Goal: Information Seeking & Learning: Learn about a topic

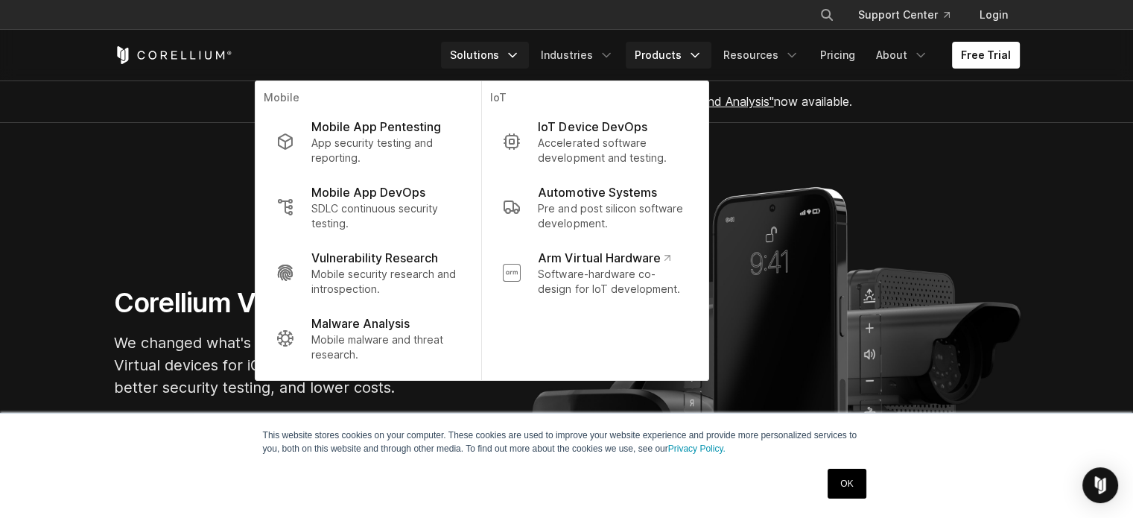
click at [655, 48] on link "Products" at bounding box center [669, 55] width 86 height 27
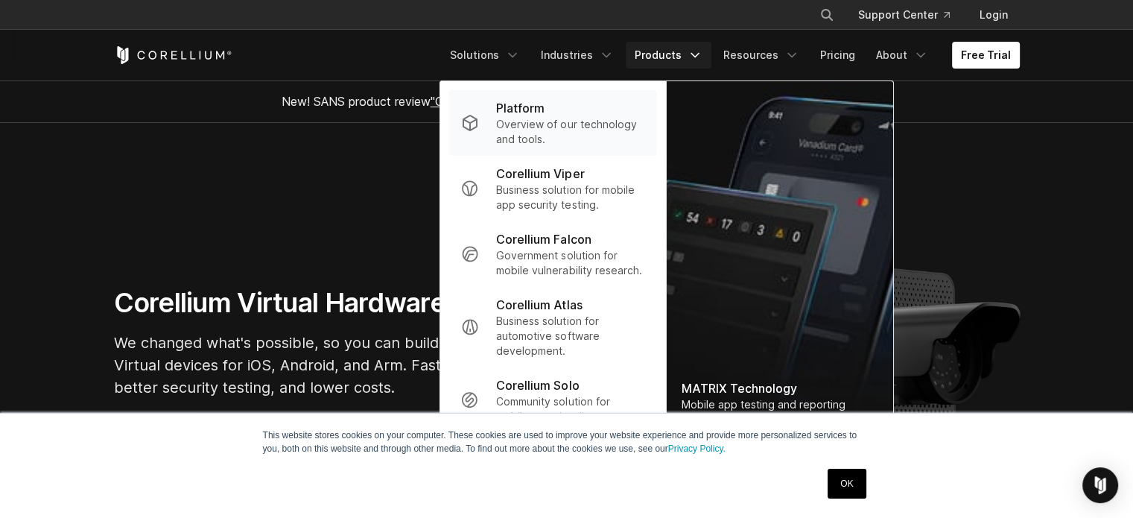
click at [557, 124] on p "Overview of our technology and tools." at bounding box center [570, 132] width 148 height 30
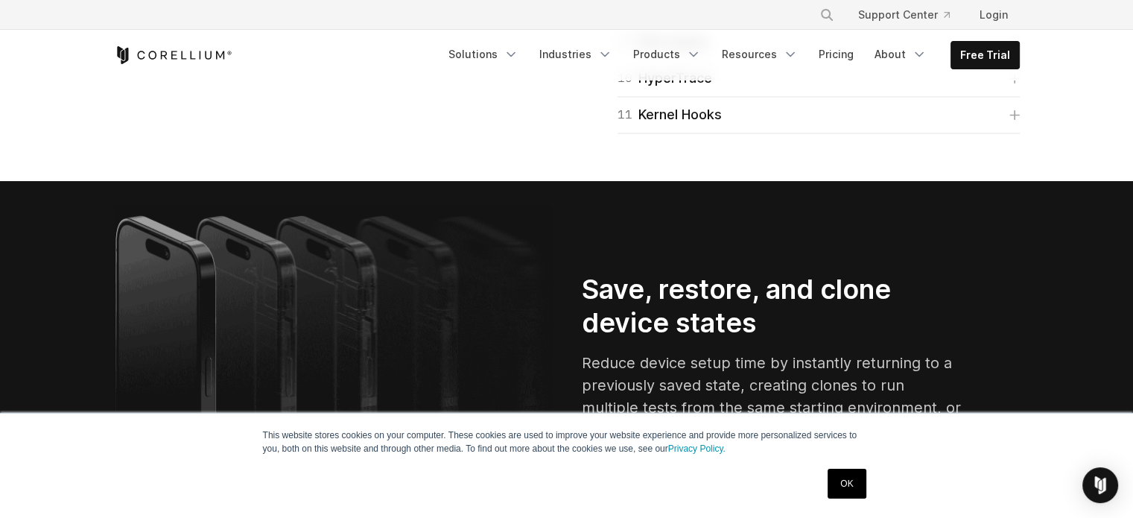
scroll to position [2648, 0]
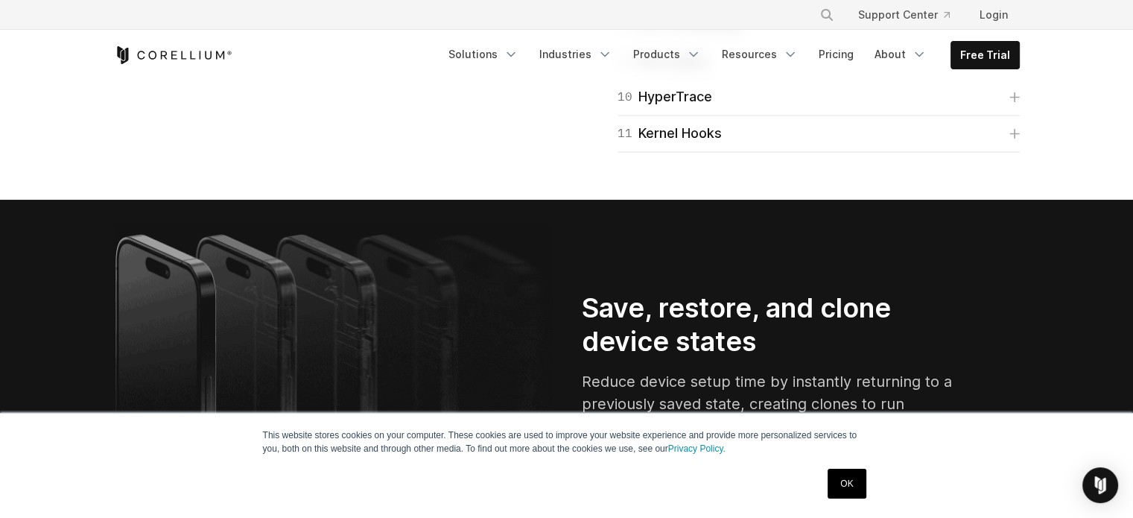
drag, startPoint x: 0, startPoint y: 0, endPoint x: 1131, endPoint y: 200, distance: 1148.0
click at [670, 58] on link "Products" at bounding box center [667, 54] width 86 height 27
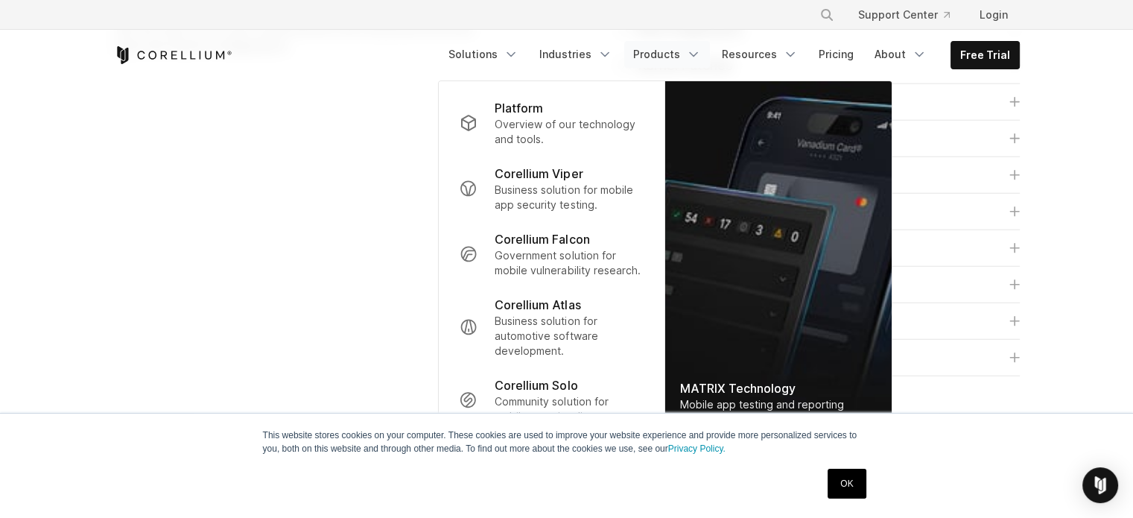
scroll to position [3903, 0]
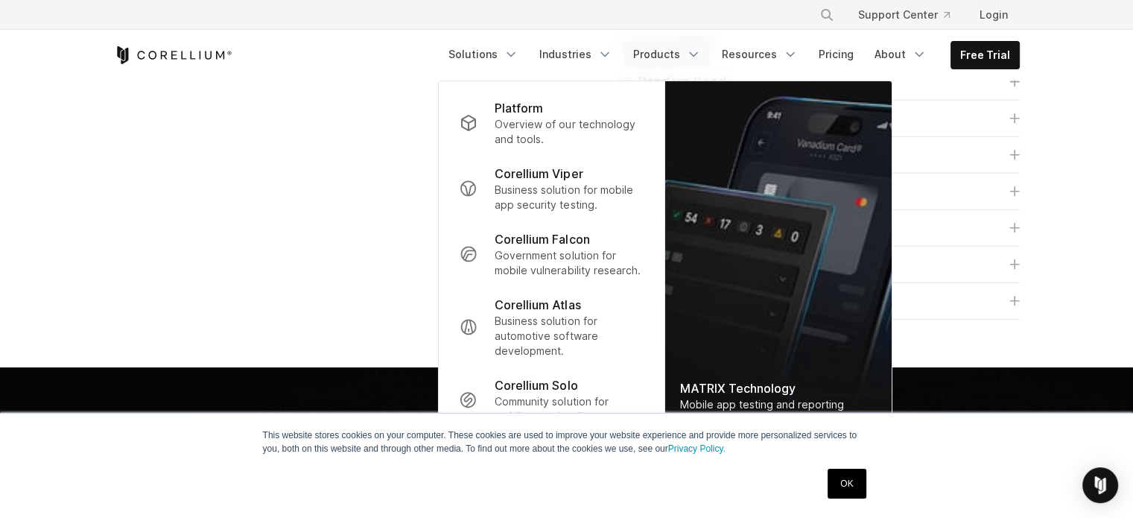
click at [855, 464] on div "OK" at bounding box center [846, 483] width 47 height 39
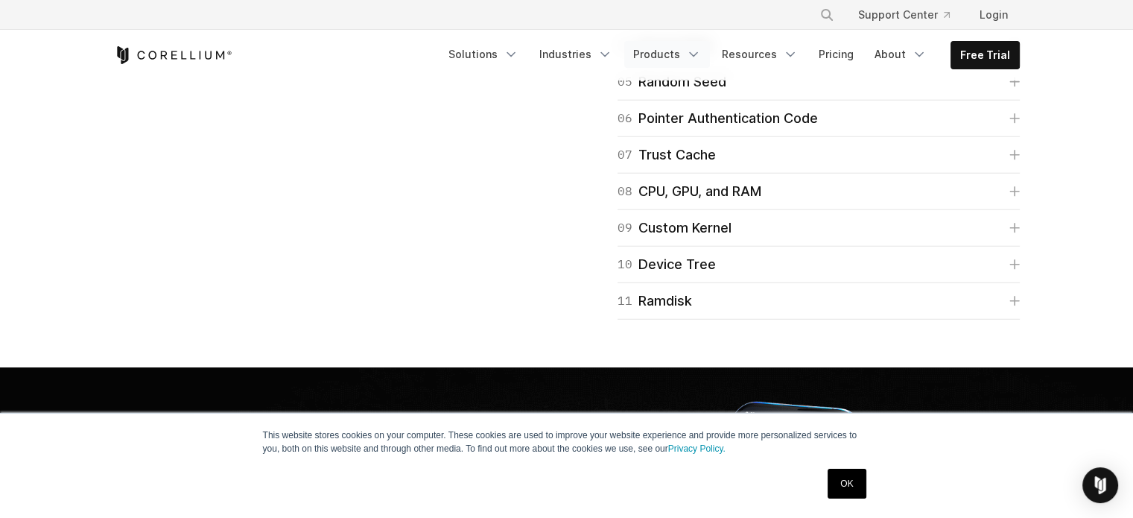
click at [693, 60] on icon "Navigation Menu" at bounding box center [693, 54] width 15 height 15
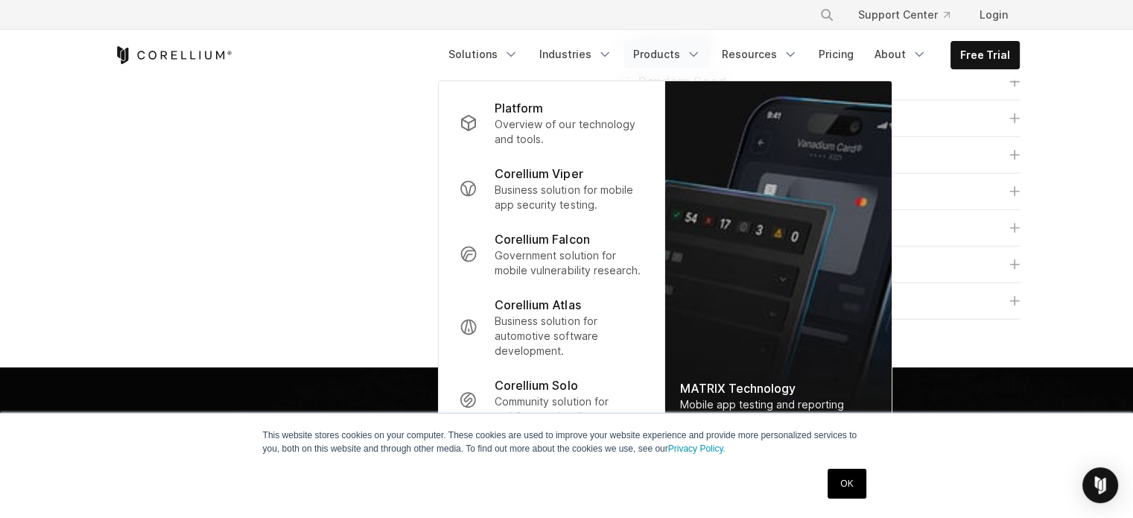
click at [1061, 334] on section "Advanced capabilities Get the most out of your virtual devices with advanced lo…" at bounding box center [566, 118] width 1133 height 497
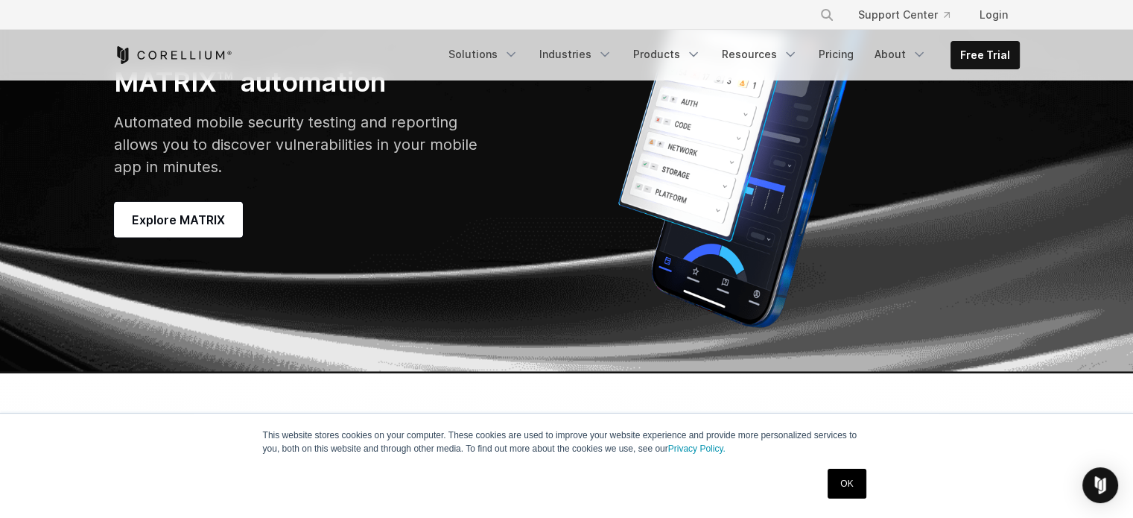
scroll to position [4319, 0]
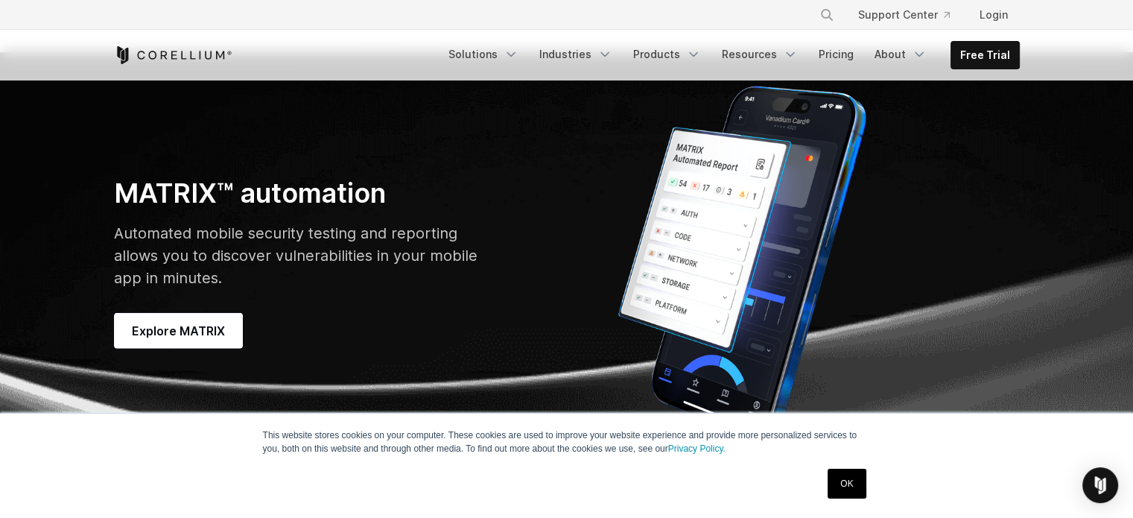
drag, startPoint x: 818, startPoint y: 270, endPoint x: 882, endPoint y: 284, distance: 64.9
drag, startPoint x: 882, startPoint y: 284, endPoint x: 826, endPoint y: 304, distance: 59.1
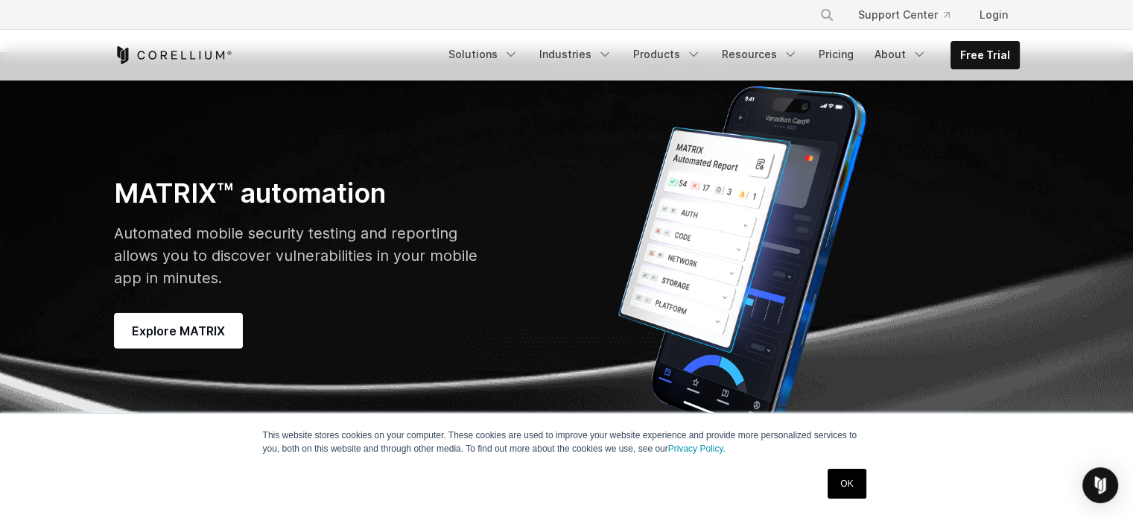
drag, startPoint x: 826, startPoint y: 304, endPoint x: 932, endPoint y: 306, distance: 105.8
drag, startPoint x: 871, startPoint y: 303, endPoint x: 888, endPoint y: 363, distance: 62.7
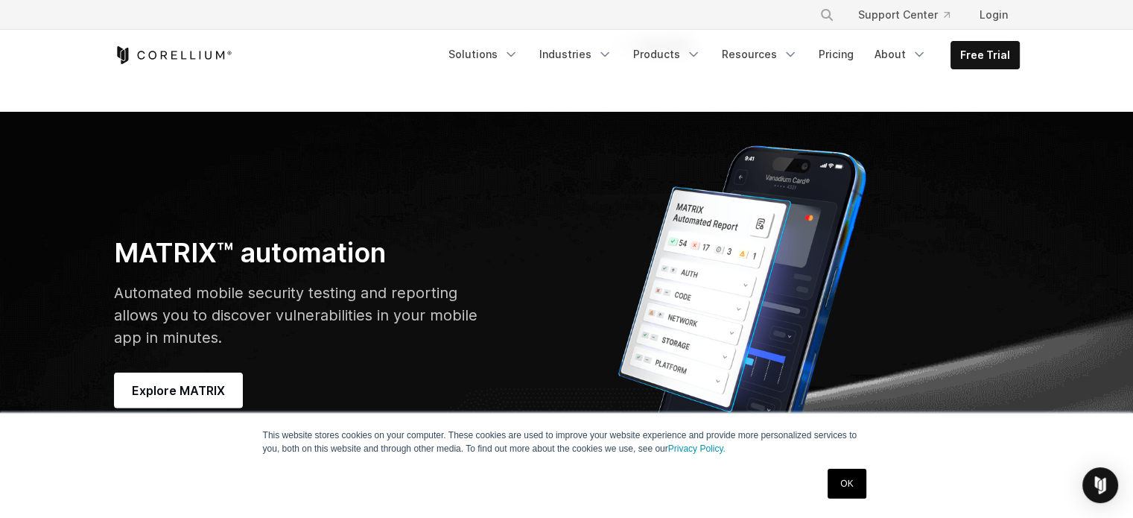
scroll to position [4409, 0]
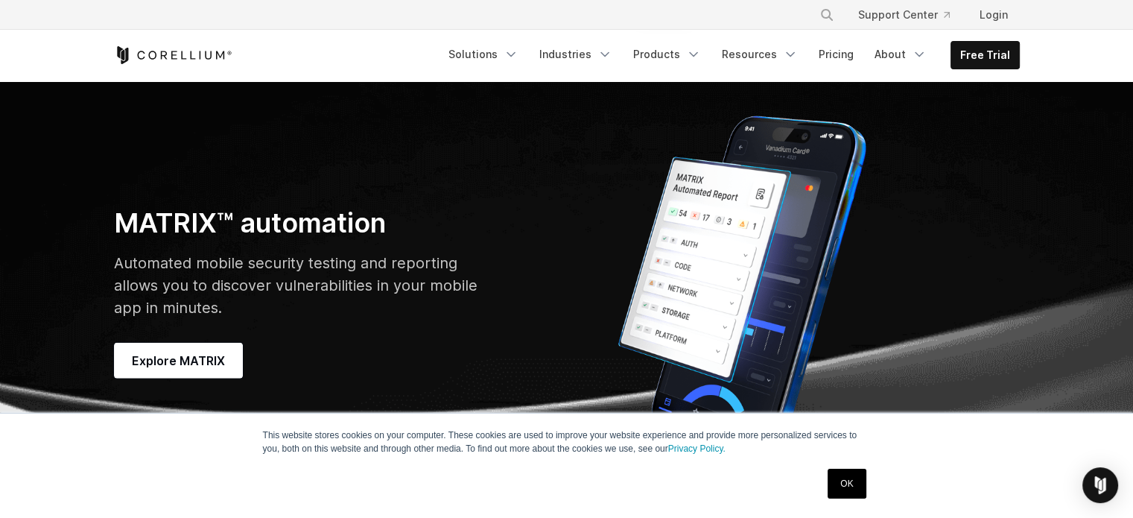
drag, startPoint x: 798, startPoint y: 322, endPoint x: 911, endPoint y: 378, distance: 126.6
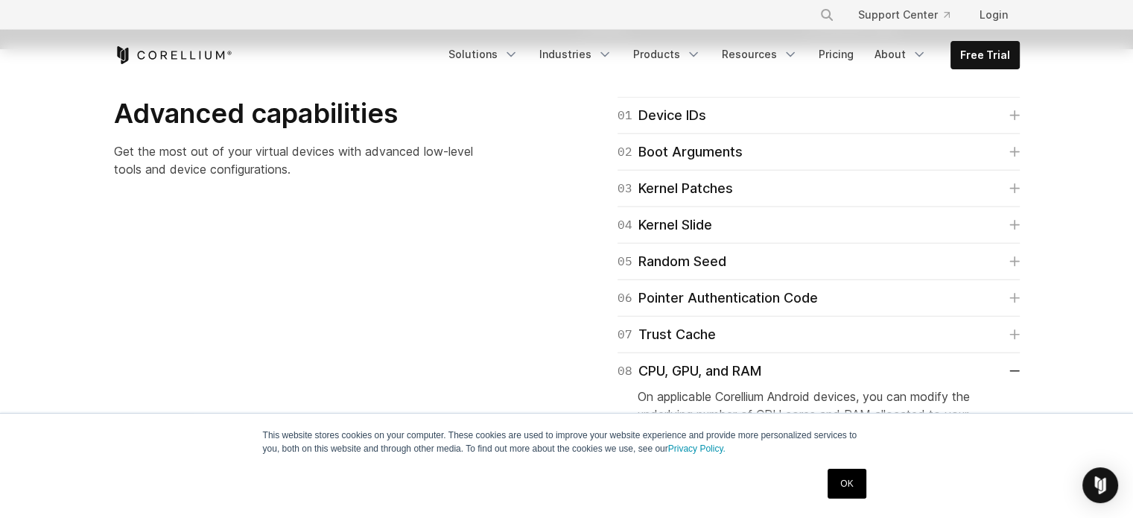
scroll to position [3664, 0]
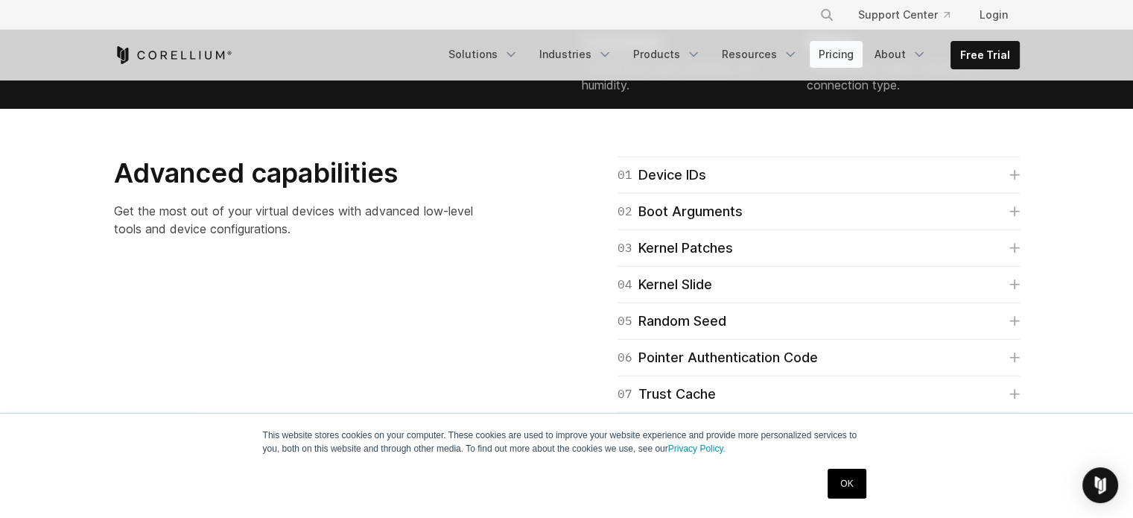
click at [845, 45] on link "Pricing" at bounding box center [836, 54] width 53 height 27
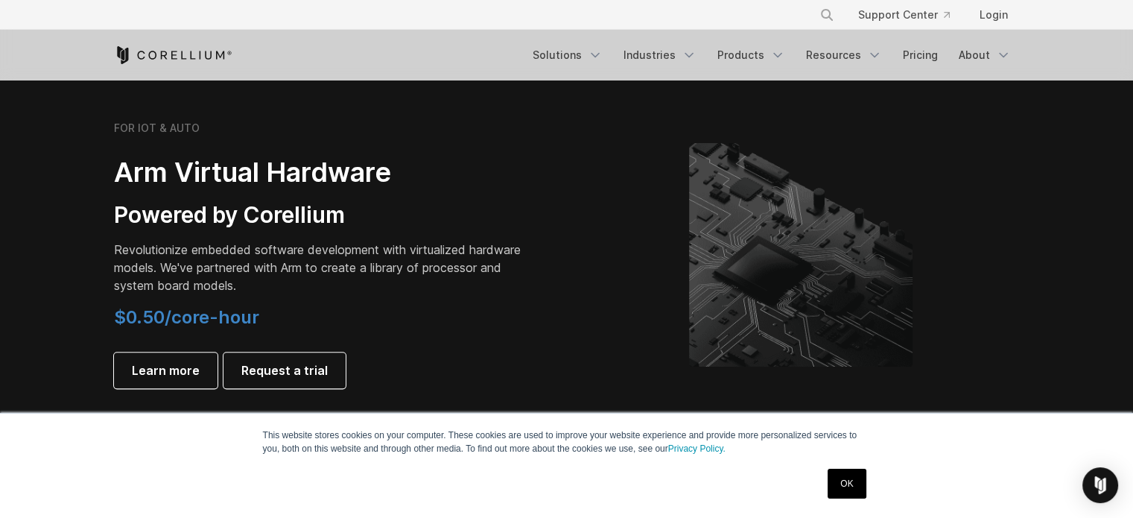
scroll to position [1740, 0]
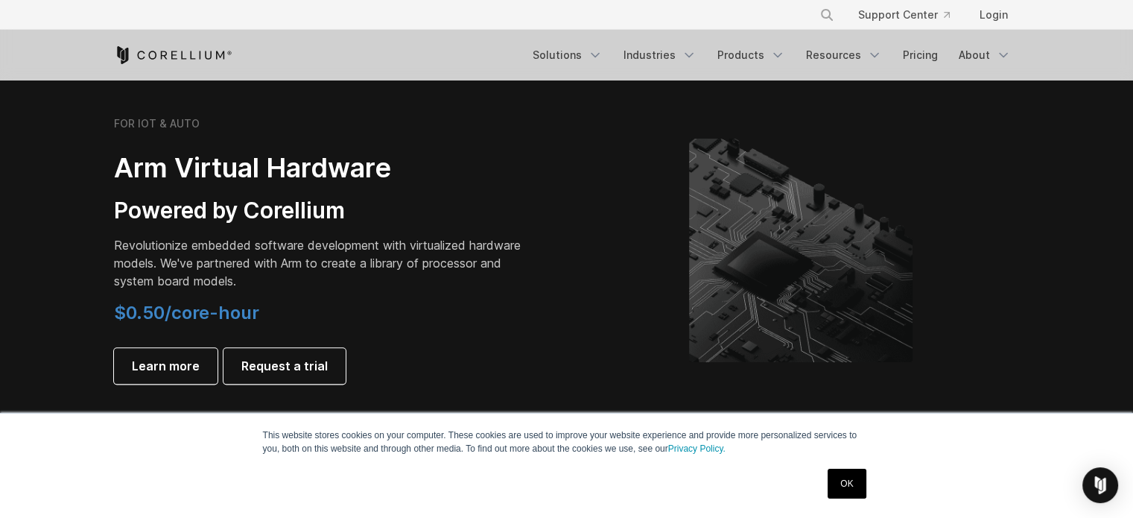
drag, startPoint x: 0, startPoint y: 0, endPoint x: 1095, endPoint y: 328, distance: 1143.0
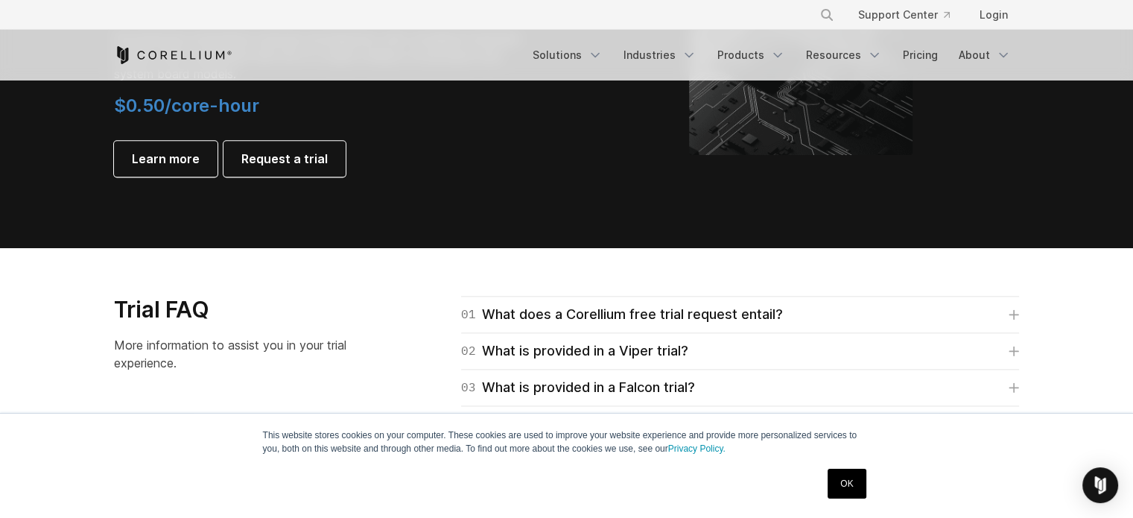
scroll to position [1911, 0]
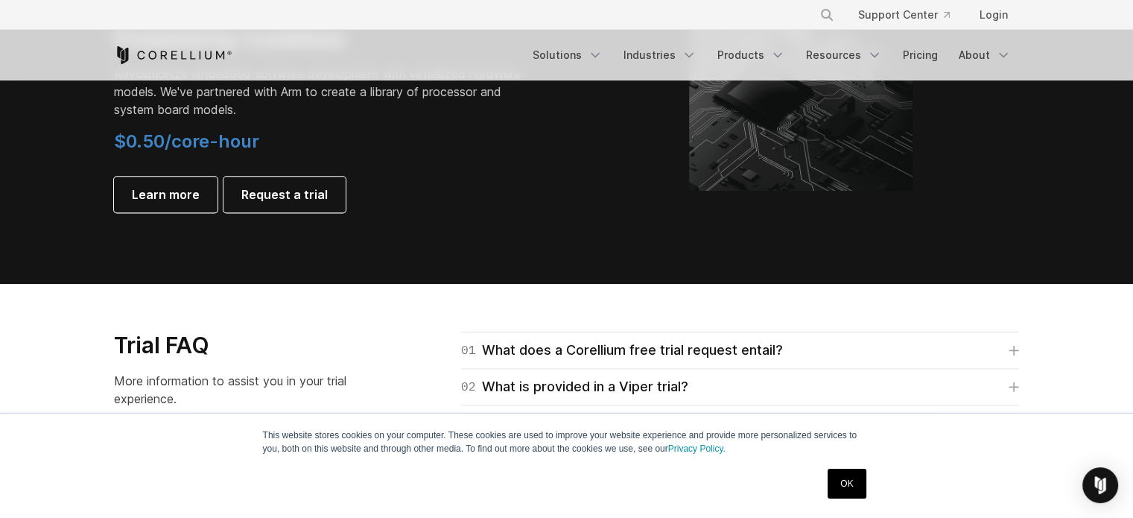
click at [362, 239] on section "FOR IOT & AUTO Arm Virtual Hardware Powered by Corellium Revolutionize embedded…" at bounding box center [566, 91] width 1133 height 386
click at [240, 92] on p "Revolutionize embedded software development with virtualized hardware models. W…" at bounding box center [322, 92] width 417 height 54
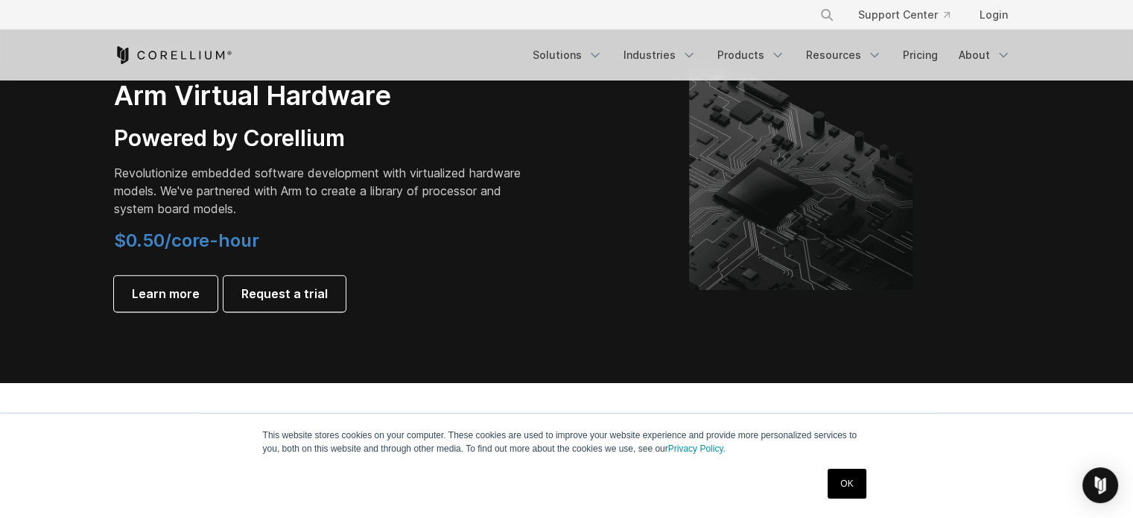
scroll to position [1792, 0]
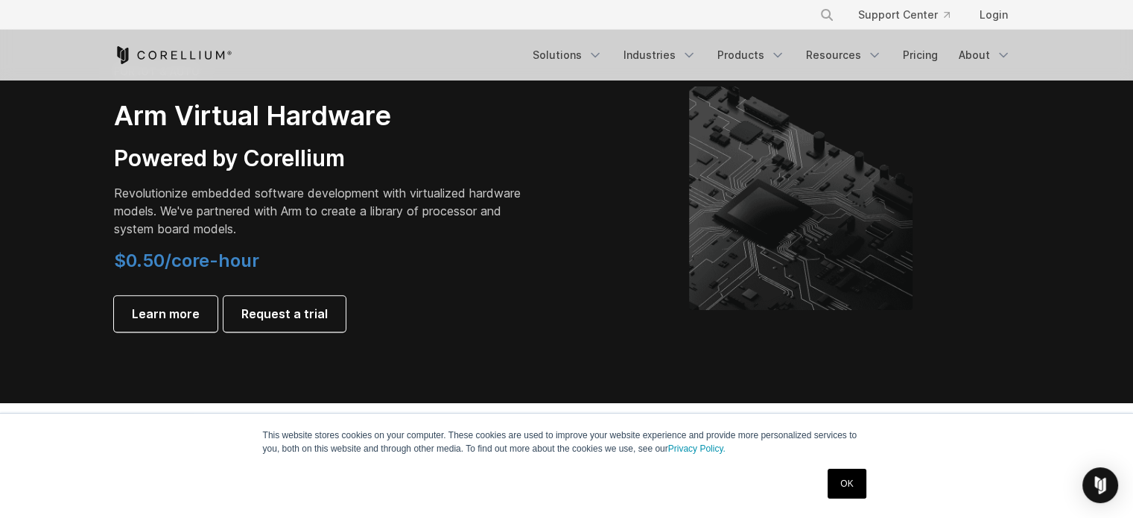
click at [194, 46] on icon "Corellium Home" at bounding box center [173, 55] width 118 height 18
